Goal: Task Accomplishment & Management: Use online tool/utility

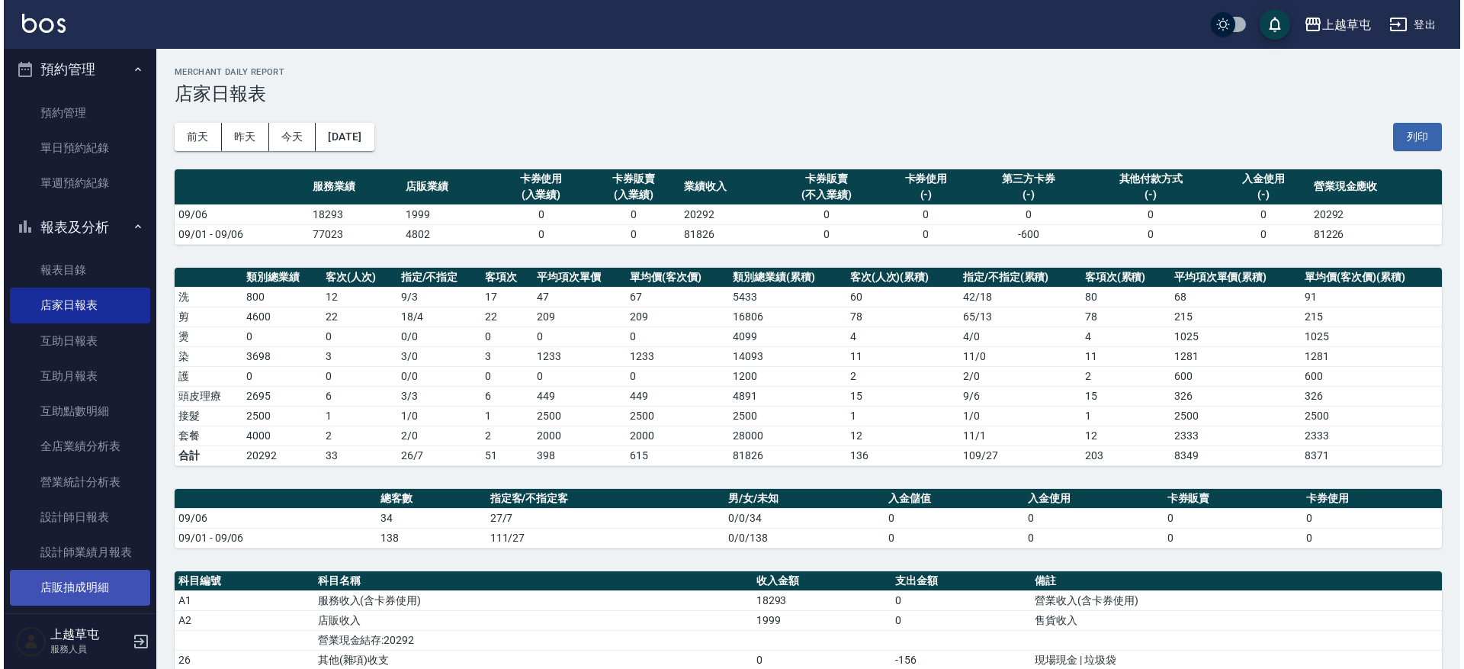
scroll to position [305, 0]
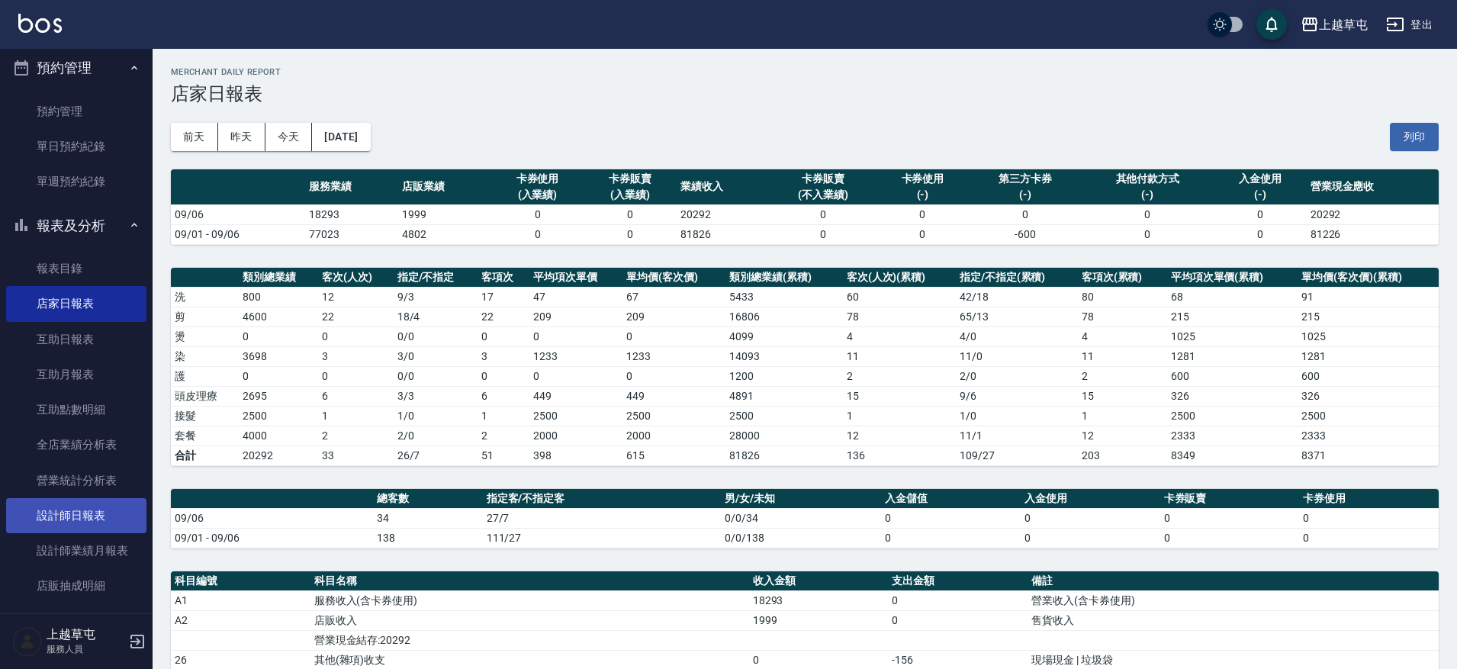
click at [78, 504] on link "設計師日報表" at bounding box center [76, 515] width 140 height 35
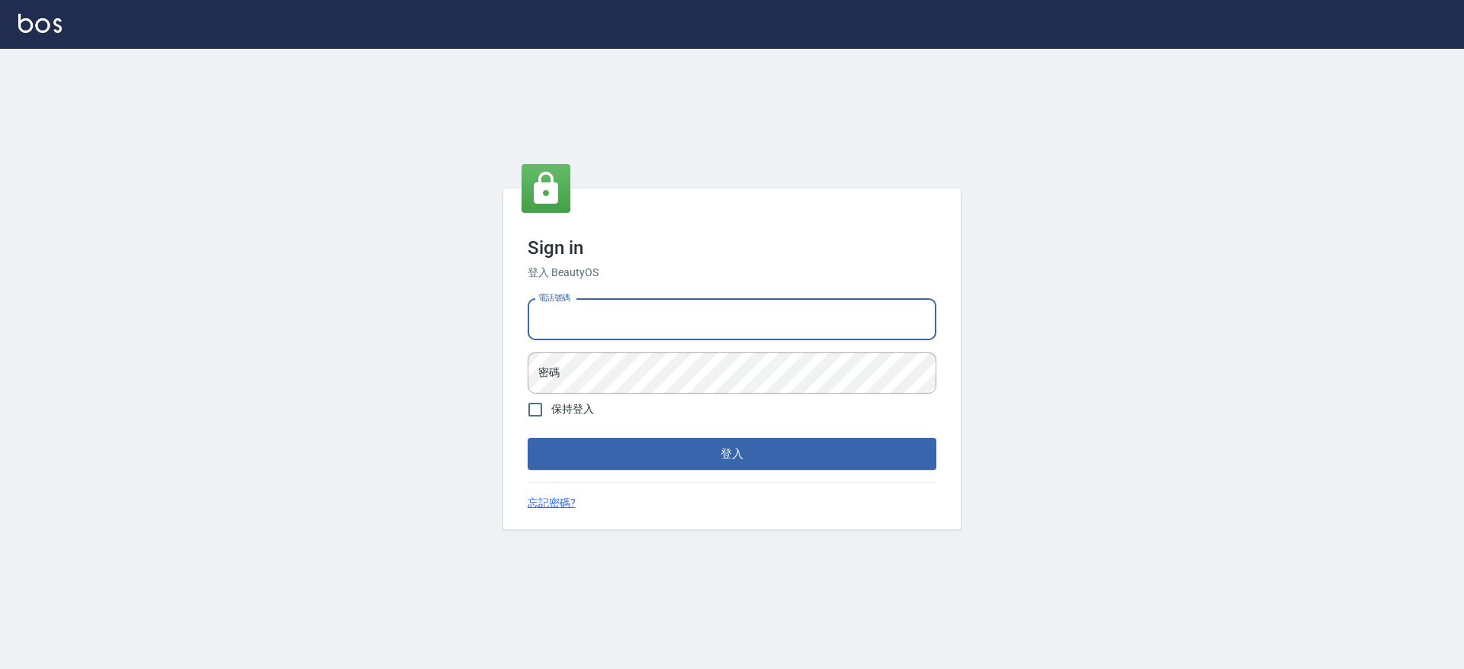
click at [722, 327] on input "電話號碼" at bounding box center [732, 319] width 409 height 41
type input "2380118"
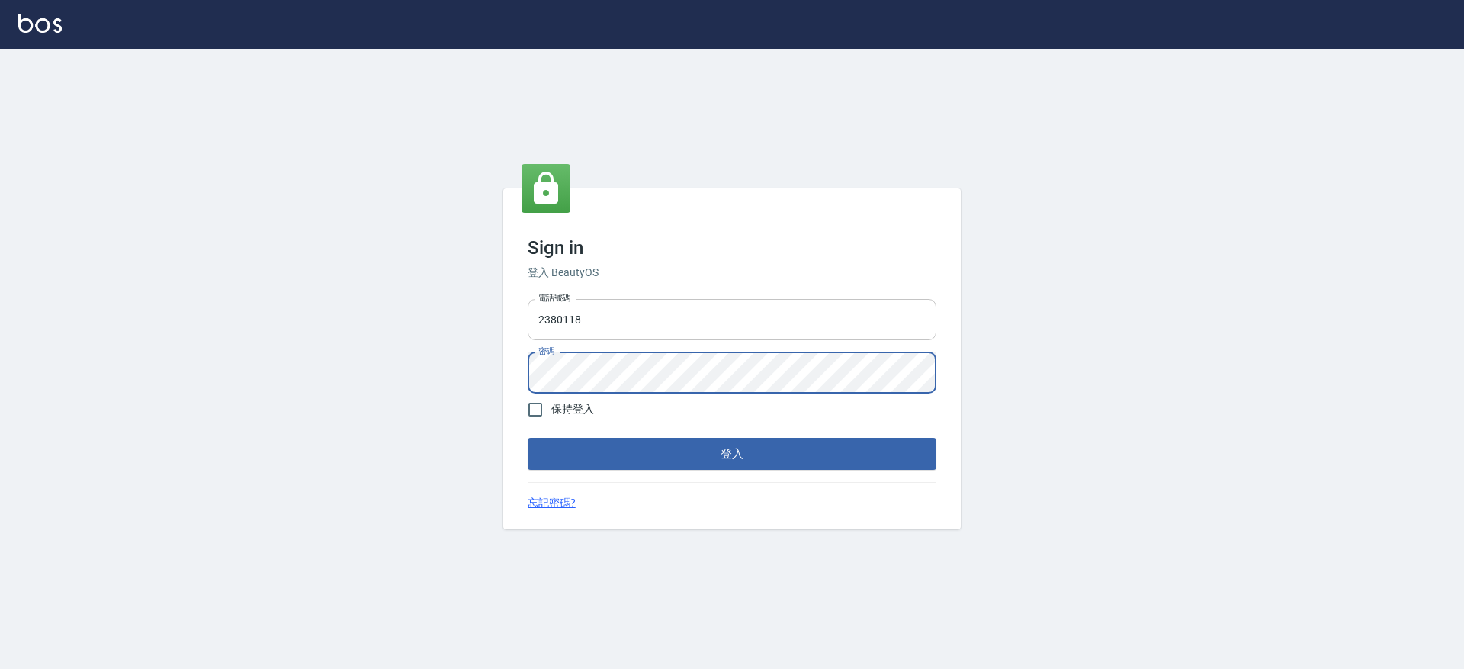
click at [528, 438] on button "登入" at bounding box center [732, 454] width 409 height 32
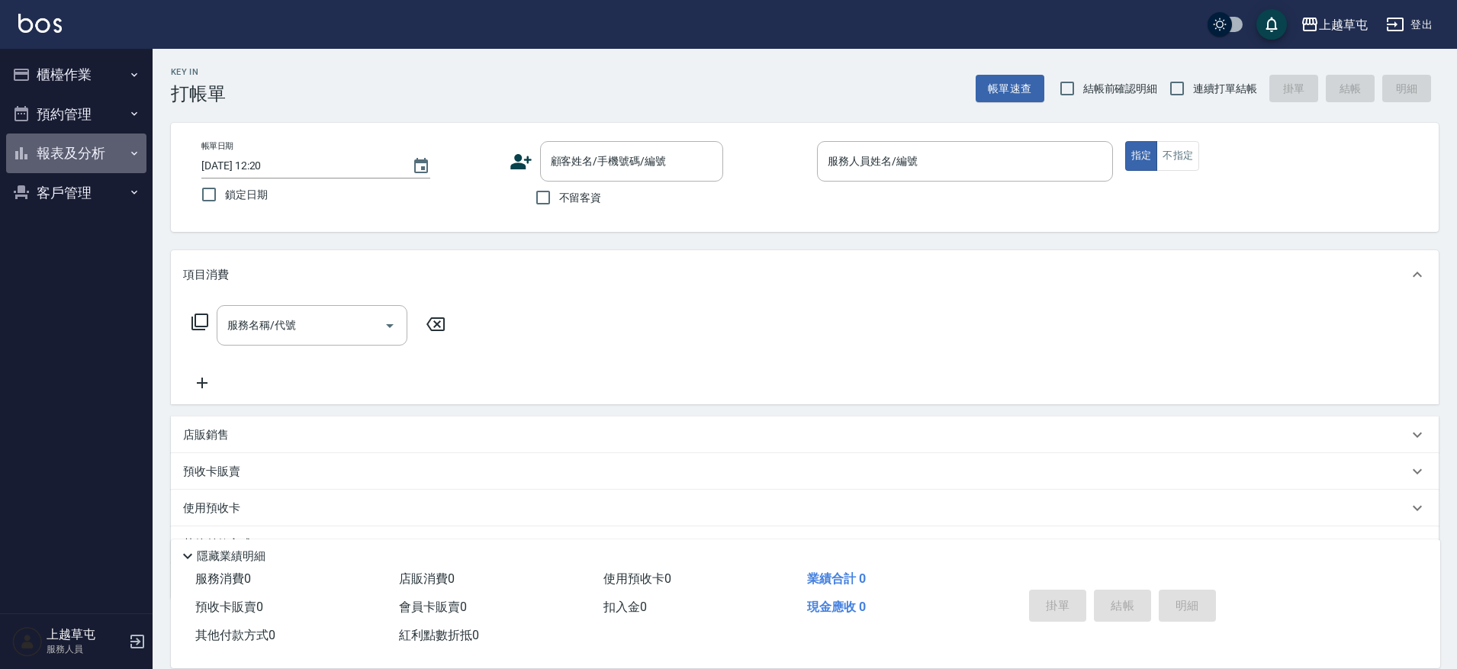
click at [100, 148] on button "報表及分析" at bounding box center [76, 153] width 140 height 40
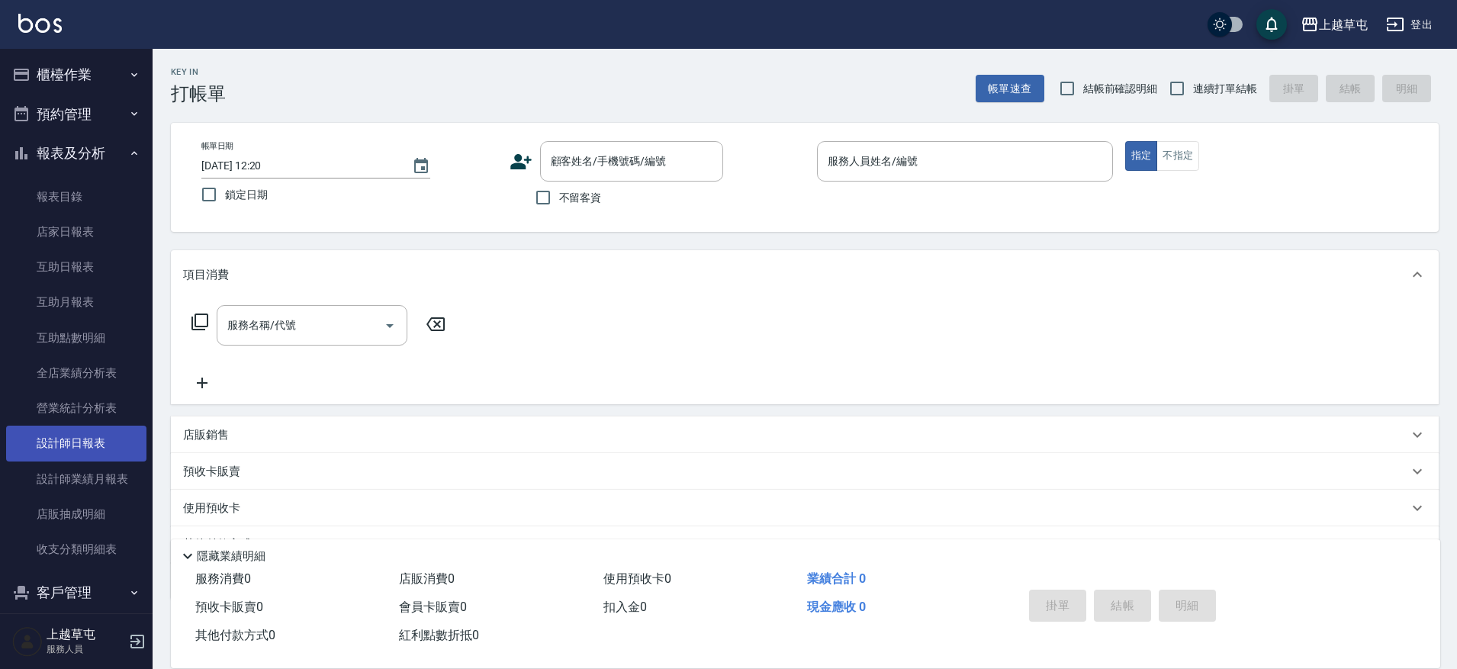
click at [91, 453] on link "設計師日報表" at bounding box center [76, 443] width 140 height 35
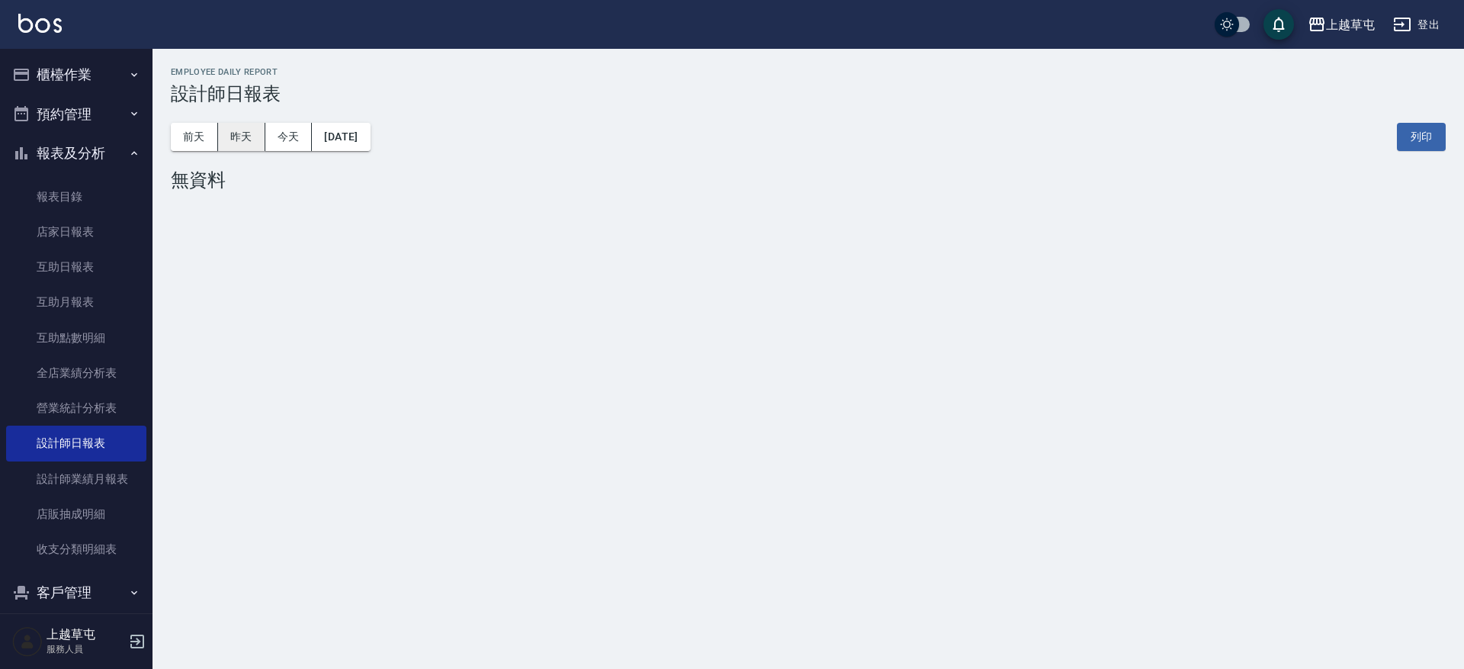
click at [238, 134] on button "昨天" at bounding box center [241, 137] width 47 height 28
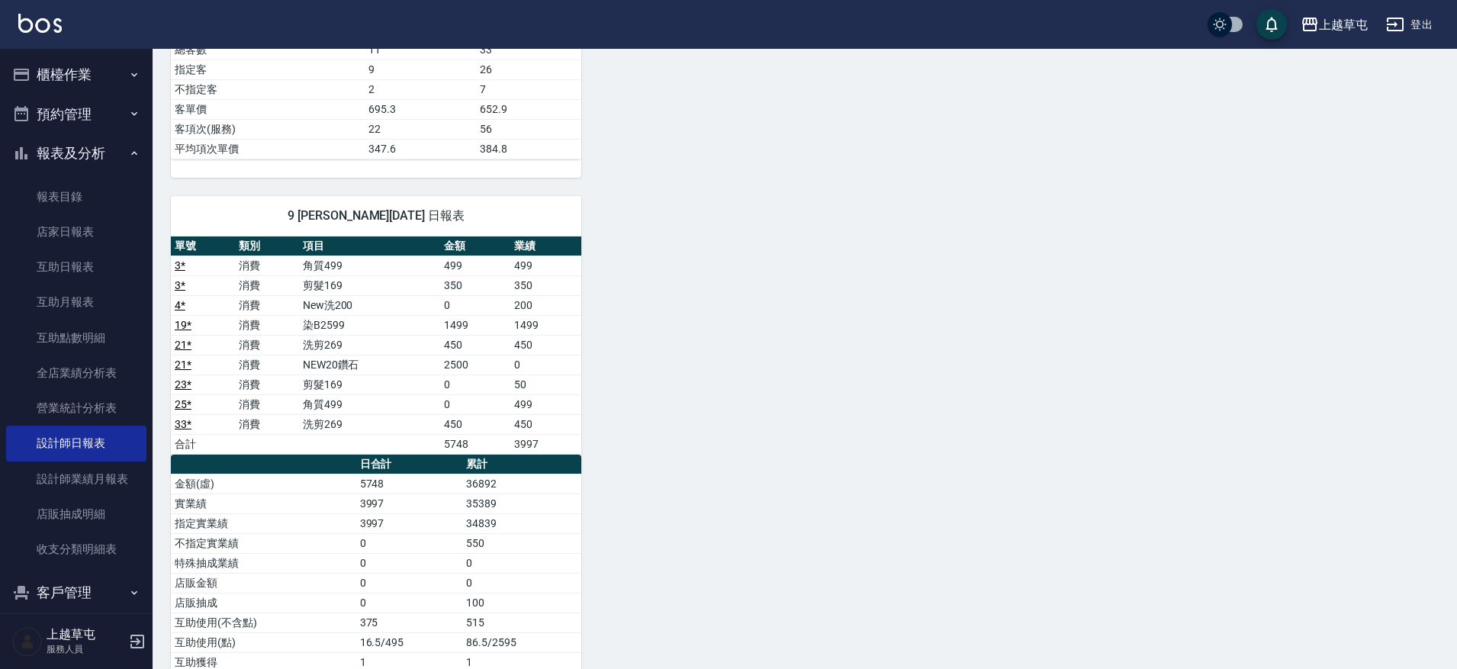
scroll to position [610, 0]
